Goal: Information Seeking & Learning: Compare options

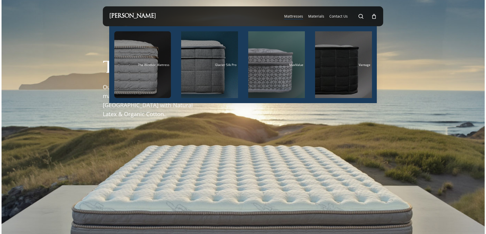
click at [292, 17] on span "Mattresses" at bounding box center [293, 16] width 19 height 5
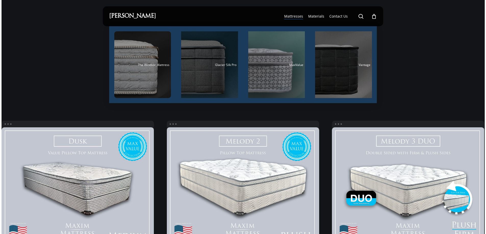
click at [212, 72] on div "Main Menu" at bounding box center [209, 64] width 57 height 67
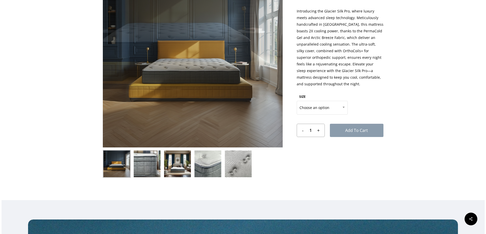
scroll to position [102, 0]
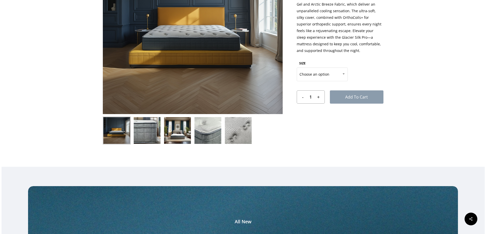
click at [146, 131] on img at bounding box center [147, 131] width 28 height 28
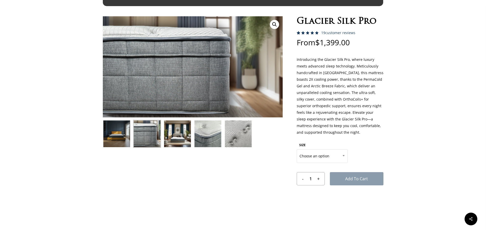
scroll to position [0, 0]
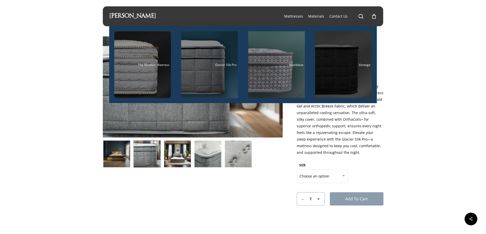
click at [344, 68] on div "Main Menu" at bounding box center [343, 64] width 57 height 67
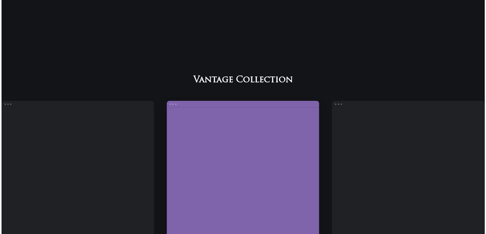
scroll to position [378, 0]
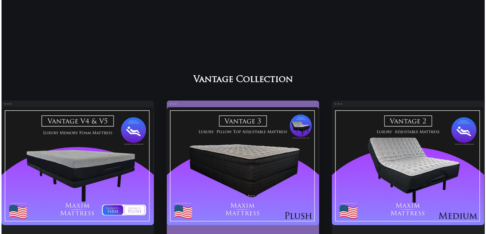
click at [263, 172] on link "Vantage 3" at bounding box center [242, 166] width 152 height 118
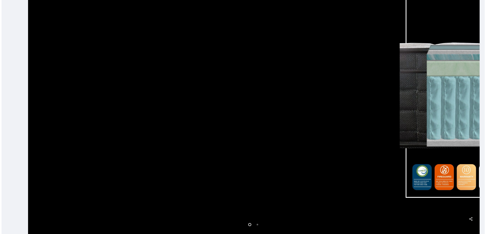
scroll to position [153, 0]
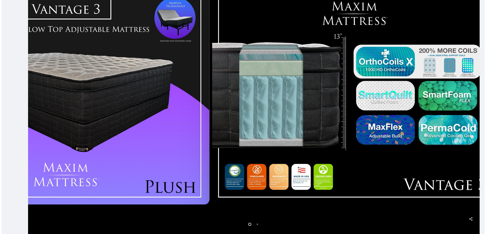
click at [211, 148] on div at bounding box center [355, 94] width 289 height 226
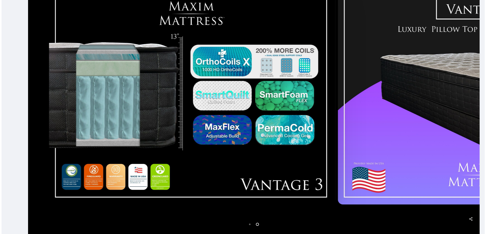
click at [298, 116] on div at bounding box center [192, 94] width 289 height 226
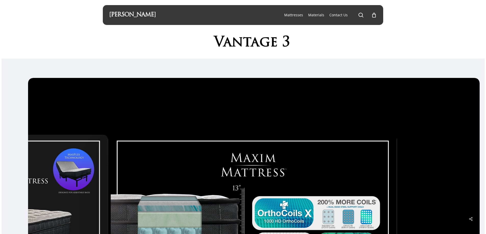
scroll to position [0, 0]
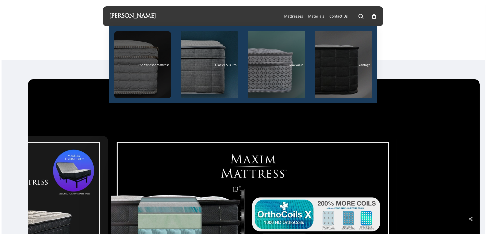
click at [135, 78] on div "Main Menu" at bounding box center [142, 64] width 57 height 67
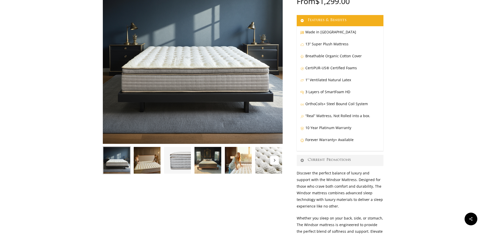
scroll to position [76, 0]
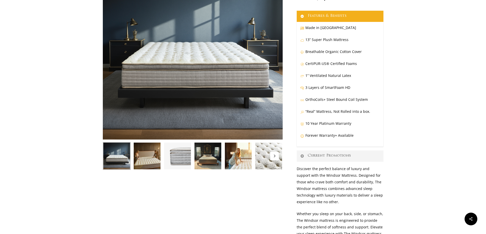
click at [183, 147] on img at bounding box center [177, 156] width 28 height 28
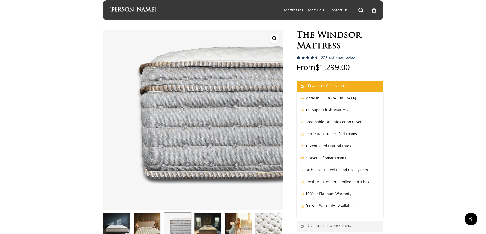
scroll to position [0, 0]
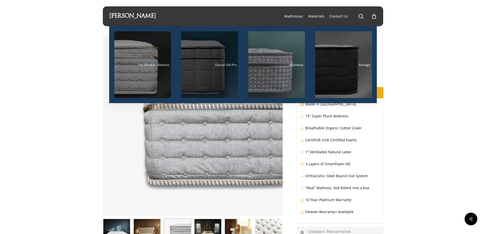
click at [218, 66] on span "Glacier Silk Pro" at bounding box center [225, 65] width 21 height 4
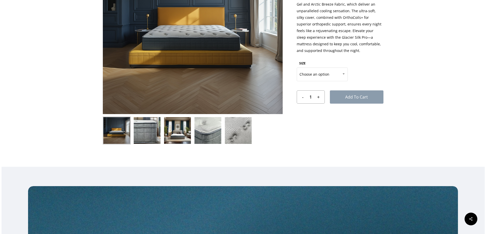
scroll to position [102, 0]
click at [152, 139] on img at bounding box center [147, 131] width 28 height 28
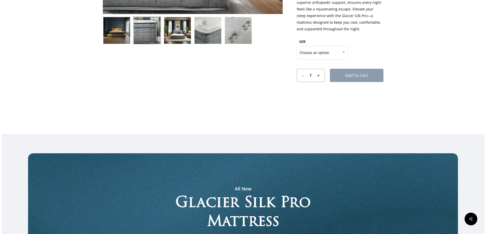
scroll to position [0, 0]
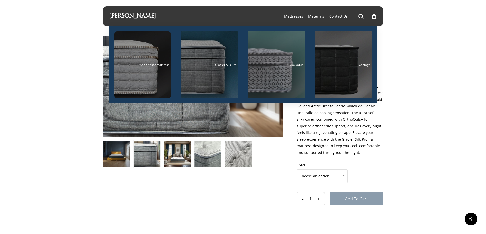
click at [294, 18] on span "Mattresses" at bounding box center [293, 16] width 19 height 5
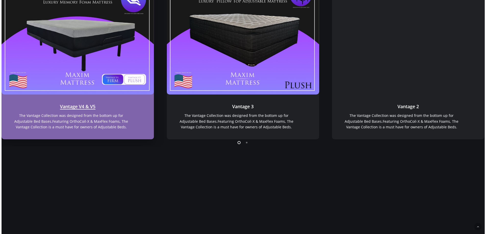
scroll to position [484, 0]
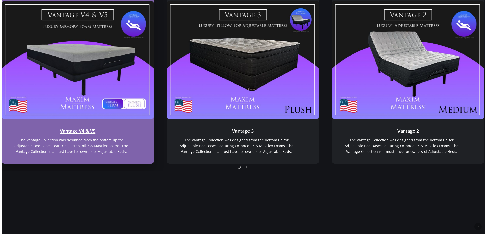
click at [74, 72] on link "Vantage V4 & V5" at bounding box center [78, 60] width 152 height 118
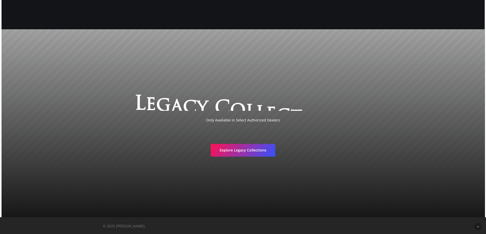
scroll to position [994, 0]
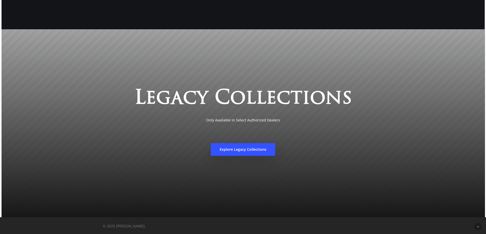
click at [243, 152] on link "Explore Legacy Collections" at bounding box center [243, 149] width 65 height 13
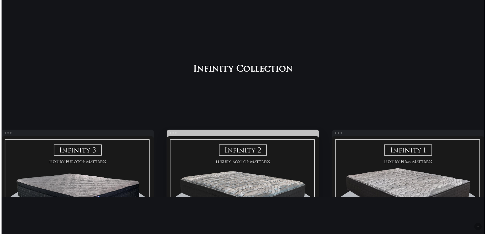
scroll to position [765, 0]
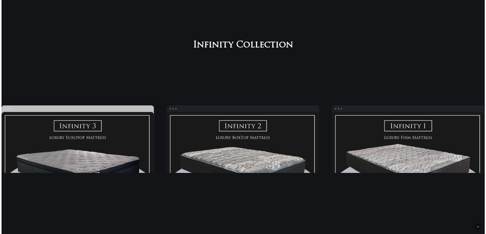
click at [91, 157] on link "Infinity PLUSH" at bounding box center [78, 171] width 152 height 118
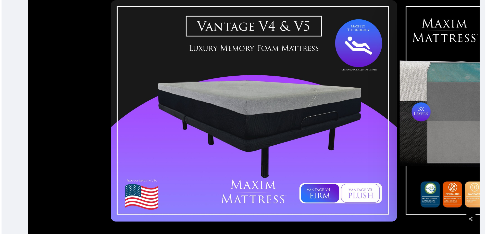
scroll to position [153, 0]
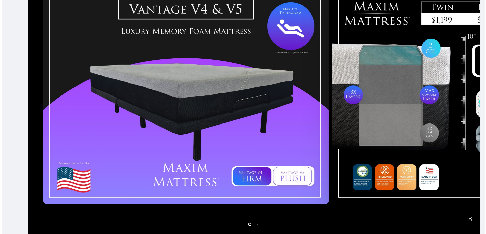
click at [203, 133] on div at bounding box center [186, 94] width 289 height 226
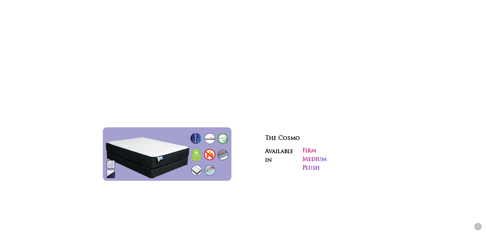
scroll to position [1669, 0]
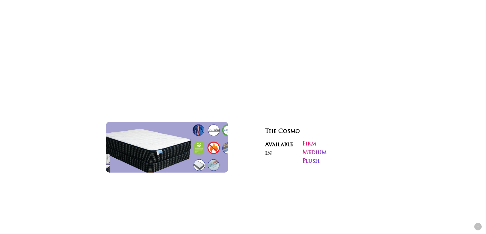
click at [163, 137] on img at bounding box center [167, 147] width 140 height 58
click at [128, 148] on img at bounding box center [167, 147] width 140 height 58
drag, startPoint x: 139, startPoint y: 138, endPoint x: 156, endPoint y: 133, distance: 17.8
click at [139, 138] on img at bounding box center [167, 147] width 140 height 58
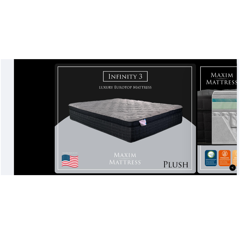
scroll to position [127, 0]
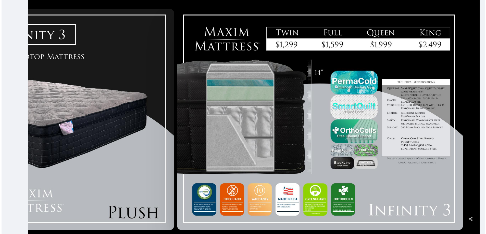
click at [150, 158] on div at bounding box center [31, 119] width 289 height 226
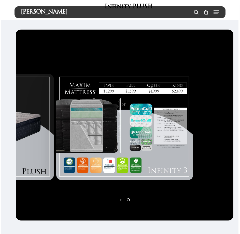
scroll to position [0, 0]
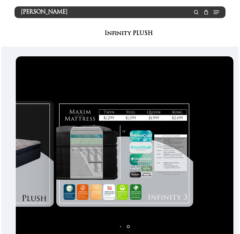
click at [56, 12] on link "[PERSON_NAME]" at bounding box center [44, 12] width 47 height 6
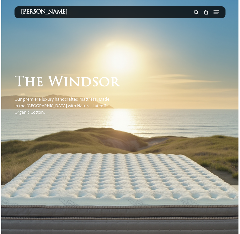
click at [216, 12] on icon "Navigation Menu" at bounding box center [217, 12] width 6 height 1
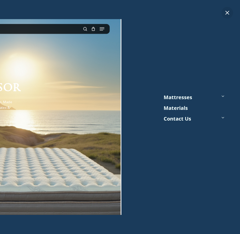
click at [221, 98] on icon at bounding box center [223, 96] width 7 height 7
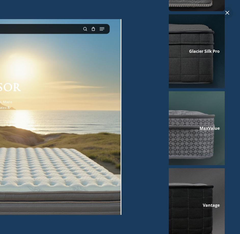
scroll to position [76, 0]
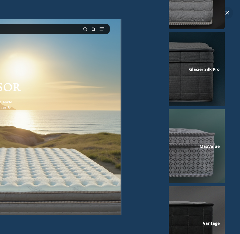
click at [197, 71] on span "Glacier Silk Pro" at bounding box center [204, 70] width 31 height 6
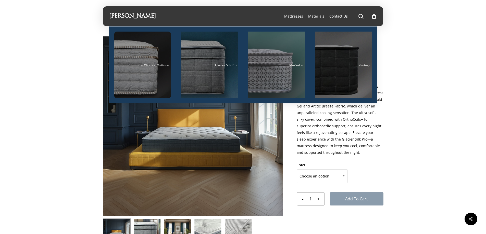
click at [240, 17] on span "Mattresses" at bounding box center [293, 16] width 19 height 5
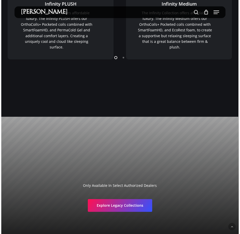
scroll to position [686, 0]
